Goal: Register for event/course

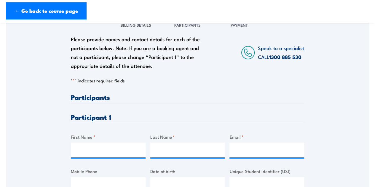
scroll to position [118, 0]
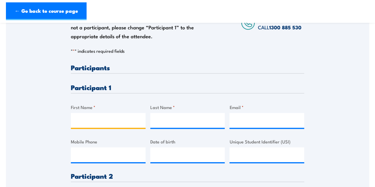
click at [91, 118] on input "First Name *" at bounding box center [108, 120] width 75 height 15
click at [114, 116] on input "First Name *" at bounding box center [108, 120] width 75 height 15
type input "David"
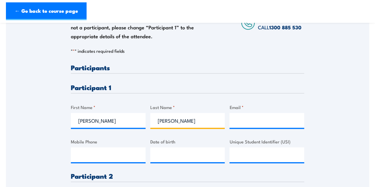
type input "Schulz"
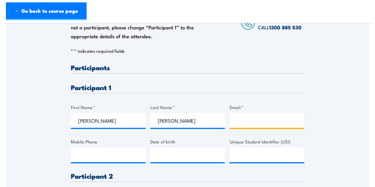
click at [237, 119] on input "Email *" at bounding box center [266, 120] width 75 height 15
type input "dschulz@xavier.catholic.edu.au"
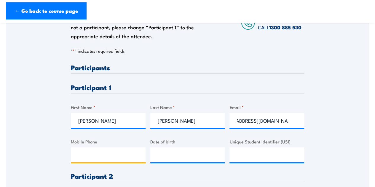
scroll to position [0, 0]
click at [86, 152] on input "Mobile Phone" at bounding box center [108, 154] width 75 height 15
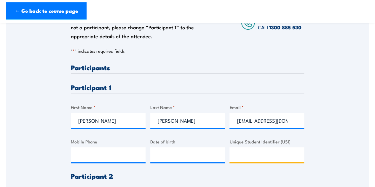
click at [240, 154] on input "Unique Student Identifier (USI)" at bounding box center [266, 154] width 75 height 15
click at [241, 152] on input "Unique Student Identifier (USI)" at bounding box center [266, 154] width 75 height 15
paste input "ZA6MJQNV6V"
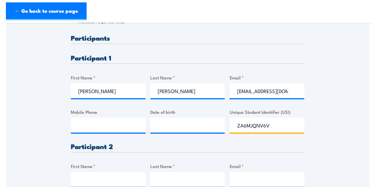
scroll to position [177, 0]
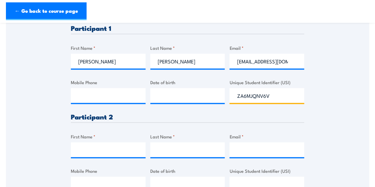
type input "ZA6MJQNV6V"
click at [118, 151] on input "First Name *" at bounding box center [108, 149] width 75 height 15
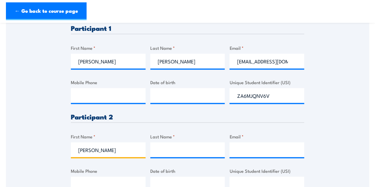
type input "Daniel"
type input "Houston"
click at [269, 150] on input "Email *" at bounding box center [266, 149] width 75 height 15
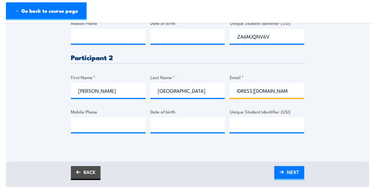
scroll to position [207, 0]
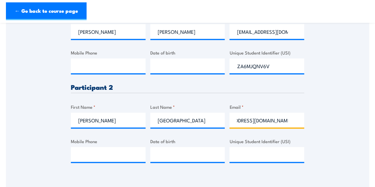
type input "dhouston@xavier.catholic.edu.au"
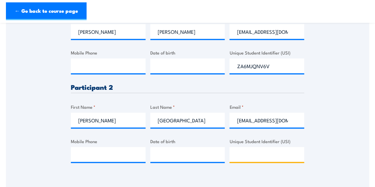
click at [238, 151] on input "Unique Student Identifier (USI)" at bounding box center [266, 154] width 75 height 15
paste input "LH64E4ZBRK"
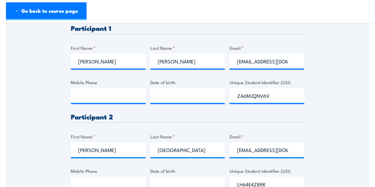
scroll to position [237, 0]
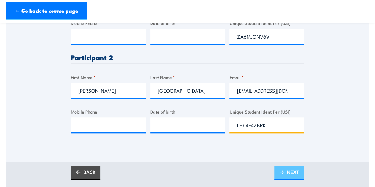
type input "LH64E4ZBRK"
click at [298, 173] on span "NEXT" at bounding box center [293, 172] width 12 height 16
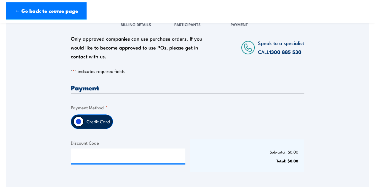
scroll to position [119, 0]
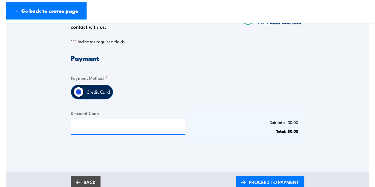
click at [79, 93] on input "Credit Card" at bounding box center [79, 92] width 10 height 10
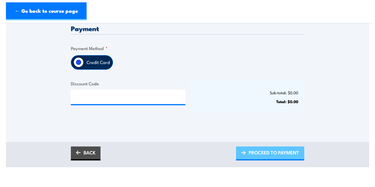
click at [251, 151] on span "PROCEED TO PAYMENT" at bounding box center [274, 153] width 50 height 16
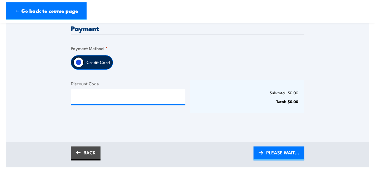
scroll to position [30, 0]
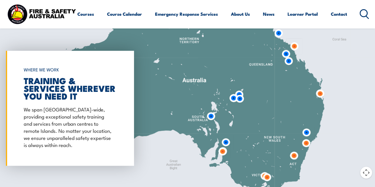
scroll to position [237, 0]
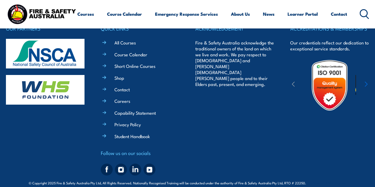
scroll to position [952, 0]
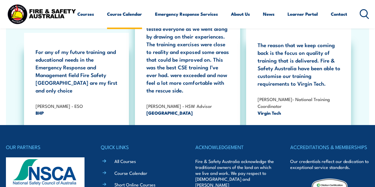
click at [107, 21] on link "Course Calendar" at bounding box center [124, 14] width 35 height 14
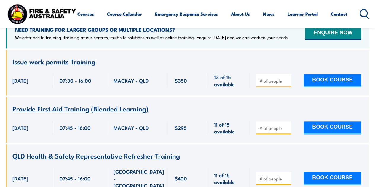
scroll to position [89, 0]
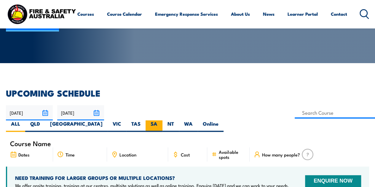
click at [162, 120] on label "SA" at bounding box center [154, 126] width 17 height 12
click at [161, 120] on input "SA" at bounding box center [159, 122] width 4 height 4
radio input "true"
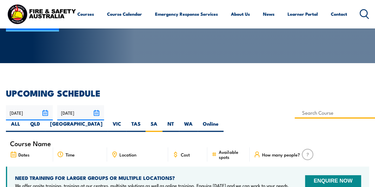
click at [295, 112] on input at bounding box center [335, 113] width 80 height 12
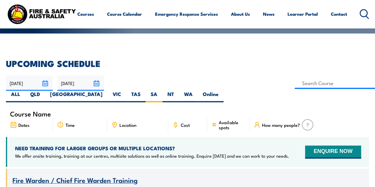
scroll to position [59, 0]
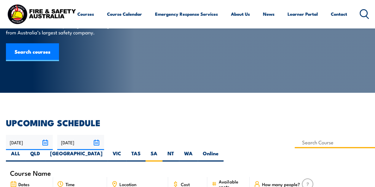
click at [295, 142] on input at bounding box center [335, 143] width 80 height 12
type input "Work Safely at Heights Training"
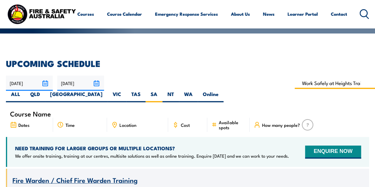
scroll to position [148, 0]
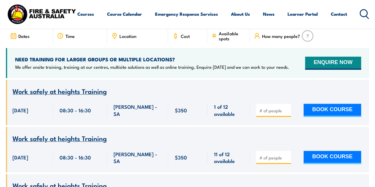
click at [281, 155] on input "number" at bounding box center [274, 158] width 30 height 6
type input "2"
click at [331, 151] on button "BOOK COURSE" at bounding box center [333, 157] width 58 height 13
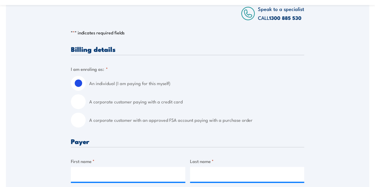
click at [78, 101] on input "A corporate customer paying with a credit card" at bounding box center [78, 101] width 15 height 15
radio input "true"
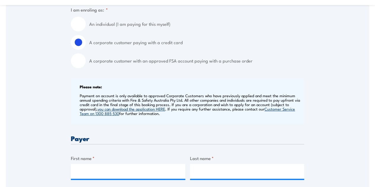
scroll to position [267, 0]
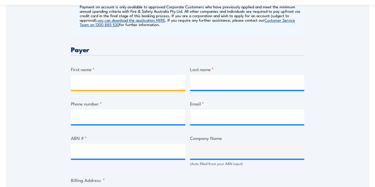
click at [85, 86] on input "First name *" at bounding box center [128, 82] width 114 height 15
type input "e"
type input "Elizabeth"
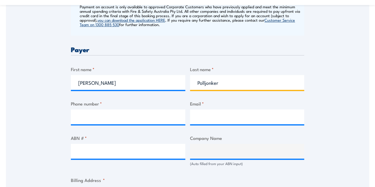
type input "Polljonker"
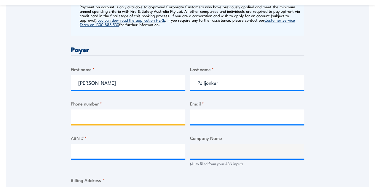
click at [89, 117] on input "Phone number *" at bounding box center [128, 116] width 114 height 15
click at [84, 117] on input "Phone number *" at bounding box center [128, 116] width 114 height 15
paste input "08 8521 4500"
type input "08 8521 4500"
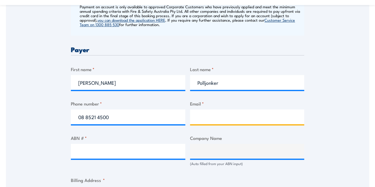
click at [211, 112] on input "Email *" at bounding box center [247, 116] width 114 height 15
type input "hradmin@xavier.catholic.edu.au"
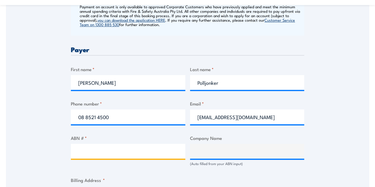
click at [146, 149] on input "ABN # *" at bounding box center [128, 151] width 114 height 15
click at [106, 153] on input "ABN # *" at bounding box center [128, 151] width 114 height 15
paste input "16 096 753 010"
type input "16 096 753 010"
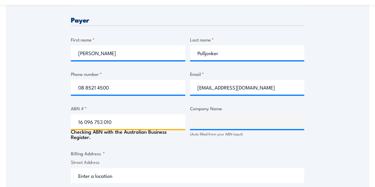
scroll to position [326, 0]
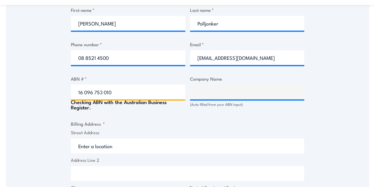
type input "XAVIER COLLEGE"
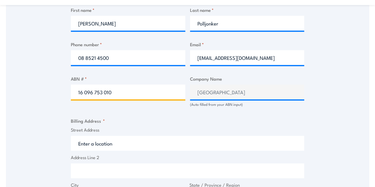
scroll to position [385, 0]
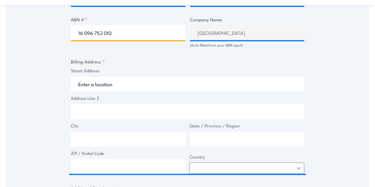
type input "16 096 753 010"
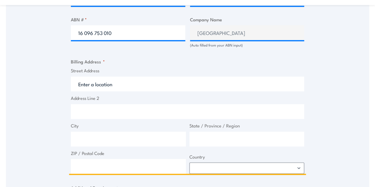
click at [115, 87] on input "Street Address" at bounding box center [187, 83] width 233 height 15
click at [109, 85] on input "Street Address" at bounding box center [187, 83] width 233 height 15
paste input "1 Kentish Road"
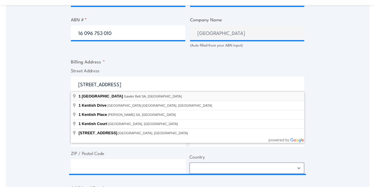
type input "1 Kentish Road, Gawler Belt SA, Australia"
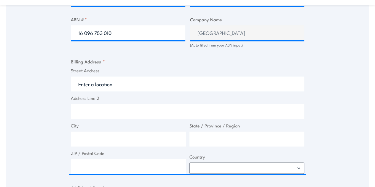
type input "1 Kentish Rd"
type input "Gawler Belt"
type input "South Australia"
type input "5118"
select select "Australia"
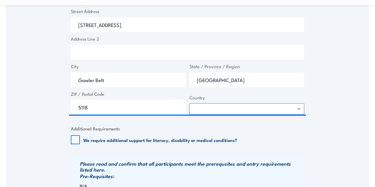
scroll to position [563, 0]
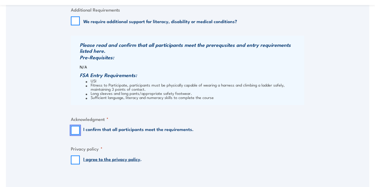
click at [72, 133] on input "I confirm that all participants meet the requirements." at bounding box center [75, 130] width 9 height 9
checkbox input "true"
click at [72, 160] on input "I agree to the privacy policy ." at bounding box center [75, 160] width 9 height 9
checkbox input "true"
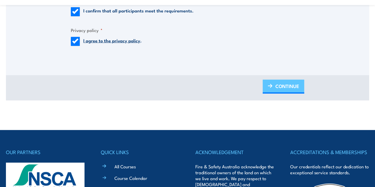
click at [297, 85] on span "CONTINUE" at bounding box center [287, 86] width 24 height 16
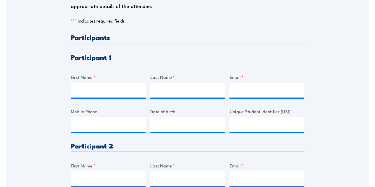
scroll to position [0, 0]
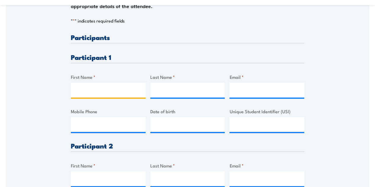
click at [86, 90] on input "First Name *" at bounding box center [108, 90] width 75 height 15
type input "Daniel"
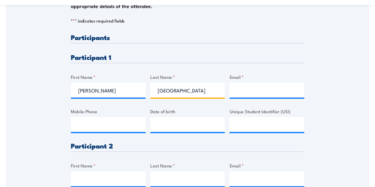
type input "Houston"
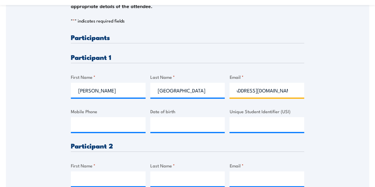
scroll to position [0, 23]
type input "dhouston@xavier.catholic.edu.au"
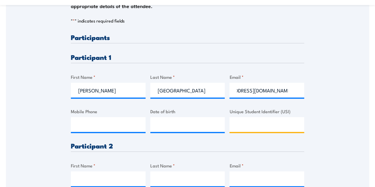
click at [234, 120] on input "Unique Student Identifier (USI)" at bounding box center [266, 124] width 75 height 15
click at [252, 125] on input "Unique Student Identifier (USI)" at bounding box center [266, 124] width 75 height 15
paste input "LH64E4ZBRK"
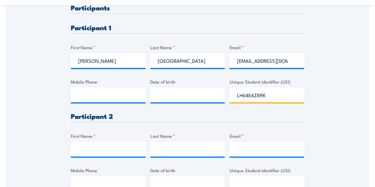
scroll to position [208, 0]
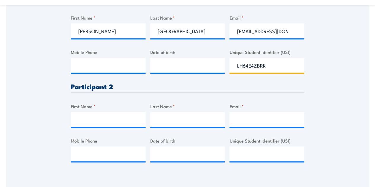
type input "LH64E4ZBRK"
click at [254, 146] on div "Unique Student Identifier (USI)" at bounding box center [266, 149] width 75 height 24
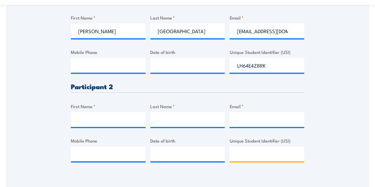
click at [256, 155] on input "Unique Student Identifier (USI)" at bounding box center [266, 153] width 75 height 15
paste input "ZA6MJQNV6V"
type input "ZA6MJQNV6V"
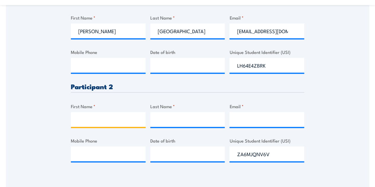
click at [122, 115] on input "First Name *" at bounding box center [108, 119] width 75 height 15
type input "David"
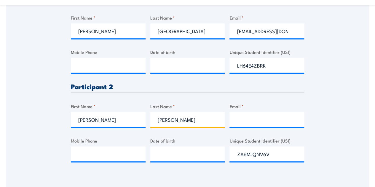
type input "Schulz"
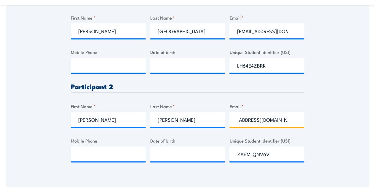
scroll to position [0, 18]
type input "dschulz@xavier.catholic.edu.au"
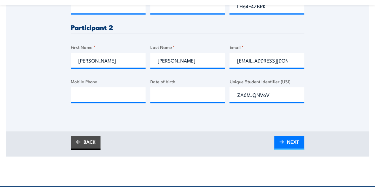
scroll to position [296, 0]
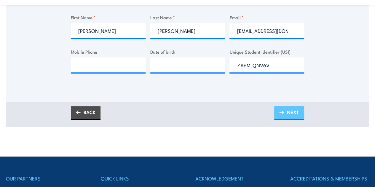
click at [294, 118] on span "NEXT" at bounding box center [293, 112] width 12 height 16
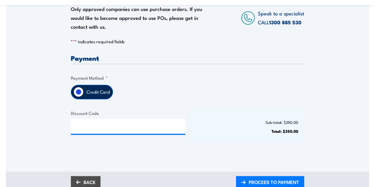
scroll to position [148, 0]
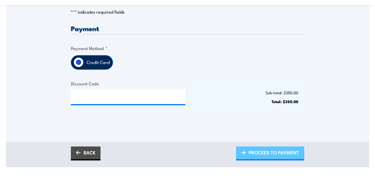
click at [243, 156] on link "PROCEED TO PAYMENT" at bounding box center [270, 153] width 68 height 14
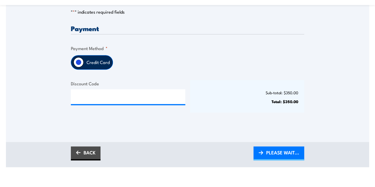
scroll to position [89, 0]
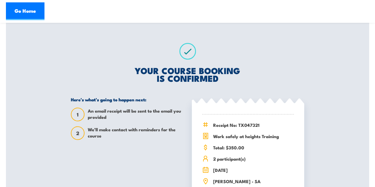
scroll to position [148, 0]
